Goal: Information Seeking & Learning: Learn about a topic

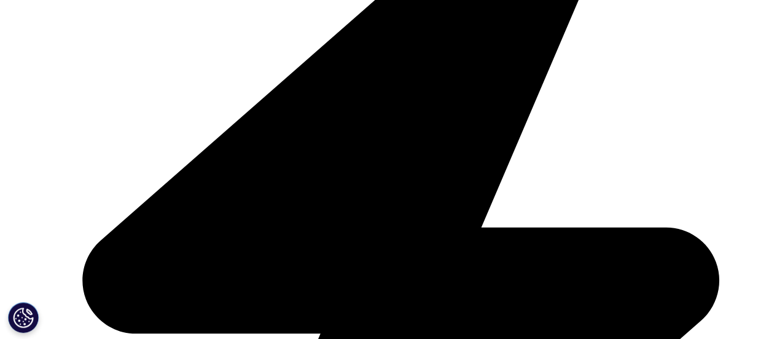
scroll to position [2996, 0]
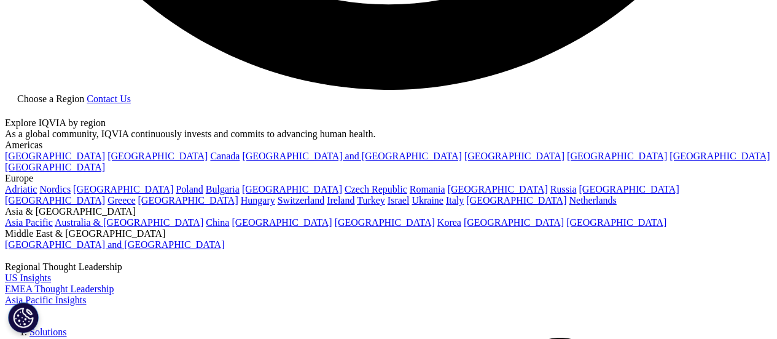
scroll to position [2243, 0]
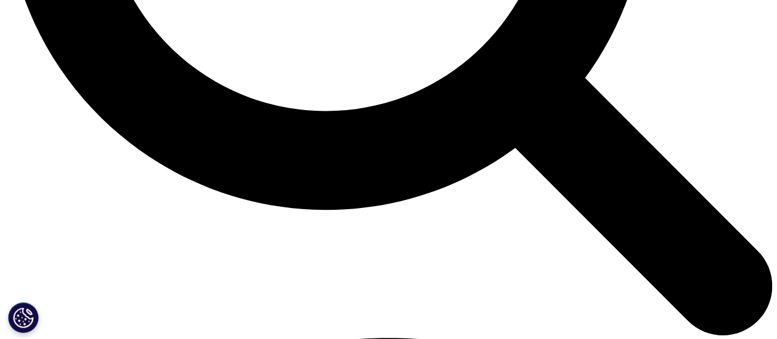
scroll to position [1290, 0]
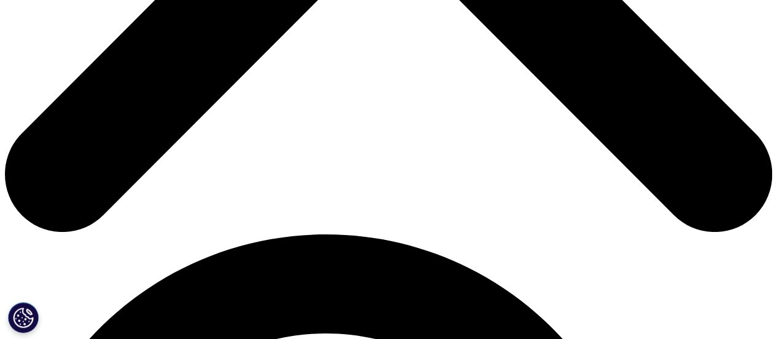
scroll to position [581, 0]
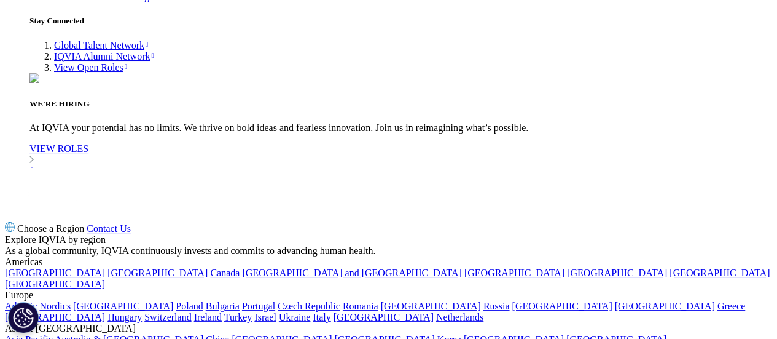
scroll to position [5233, 0]
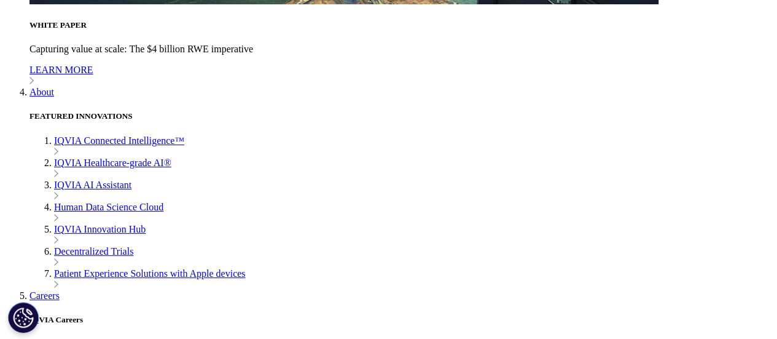
scroll to position [4744, 0]
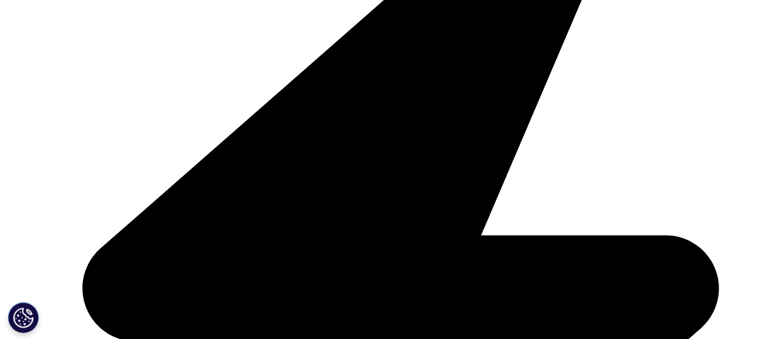
scroll to position [454, 0]
